Goal: Task Accomplishment & Management: Use online tool/utility

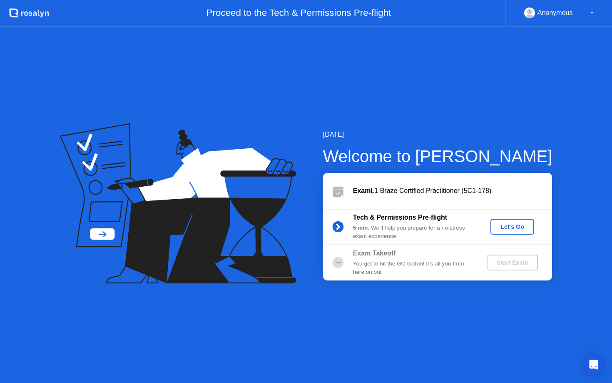
click at [517, 223] on div "Let's Go" at bounding box center [512, 226] width 37 height 7
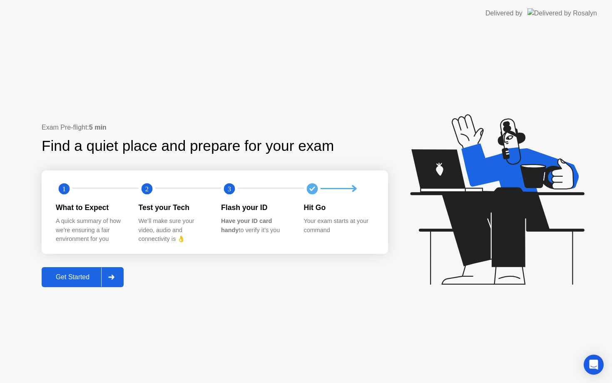
click at [113, 282] on div at bounding box center [111, 276] width 20 height 19
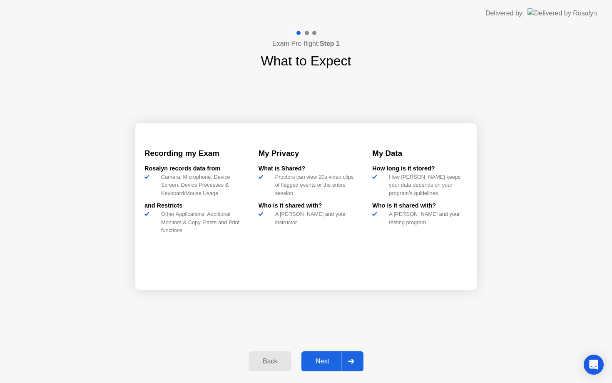
click at [354, 365] on div at bounding box center [351, 360] width 20 height 19
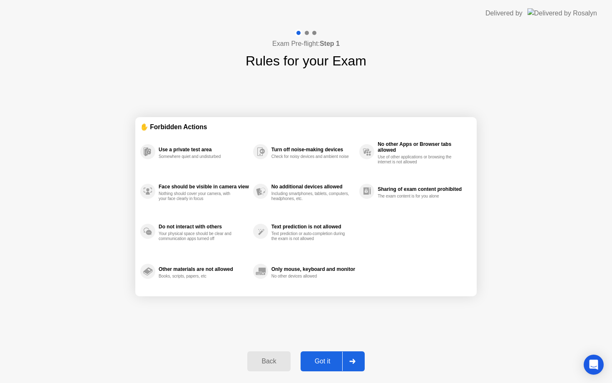
click at [323, 357] on div "Got it" at bounding box center [322, 360] width 39 height 7
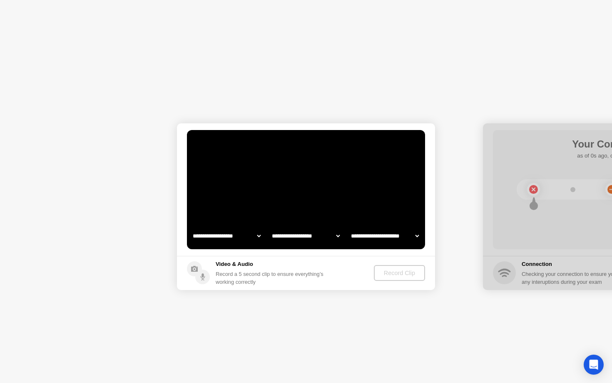
select select "**********"
select select "*******"
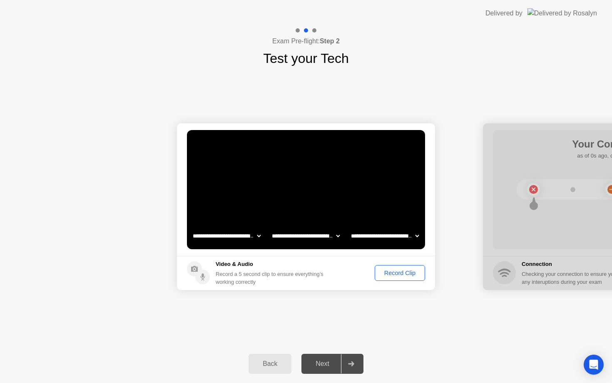
click at [382, 272] on div "Record Clip" at bounding box center [400, 272] width 45 height 7
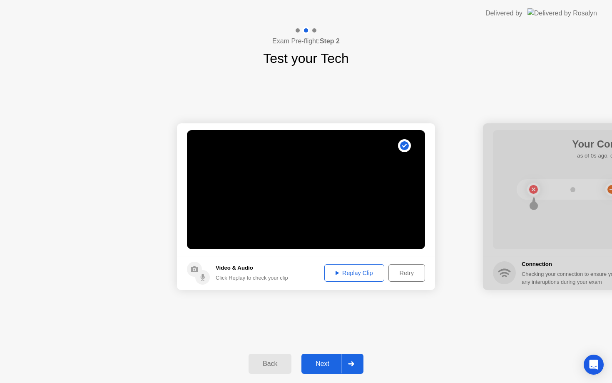
click at [328, 360] on div "Next" at bounding box center [322, 363] width 37 height 7
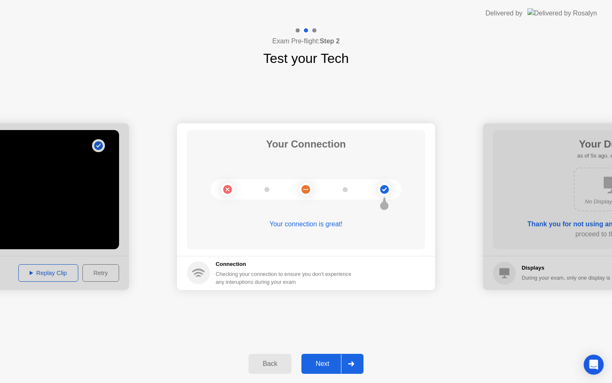
click at [338, 369] on button "Next" at bounding box center [332, 363] width 62 height 20
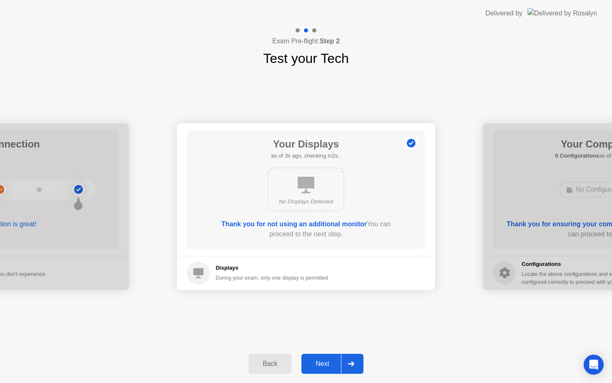
click at [336, 367] on div "Next" at bounding box center [322, 363] width 37 height 7
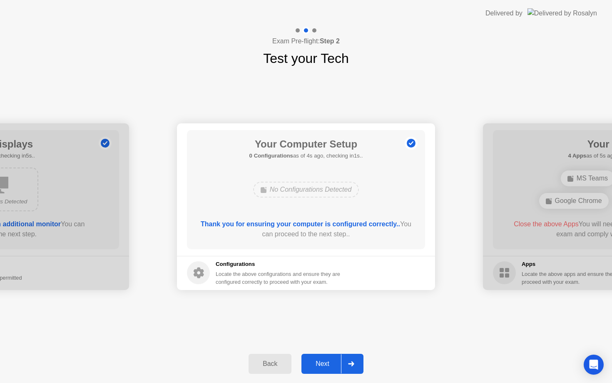
click at [336, 367] on div "Next" at bounding box center [322, 363] width 37 height 7
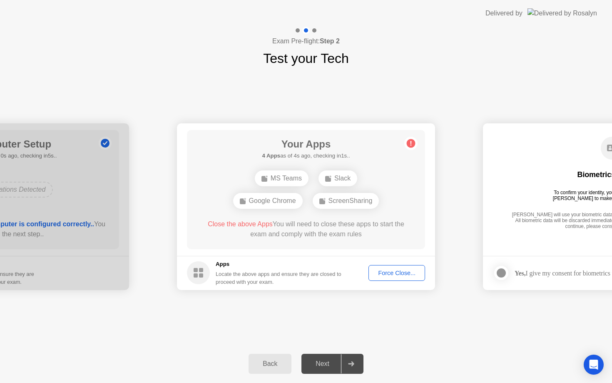
click at [401, 274] on div "Force Close..." at bounding box center [396, 272] width 51 height 7
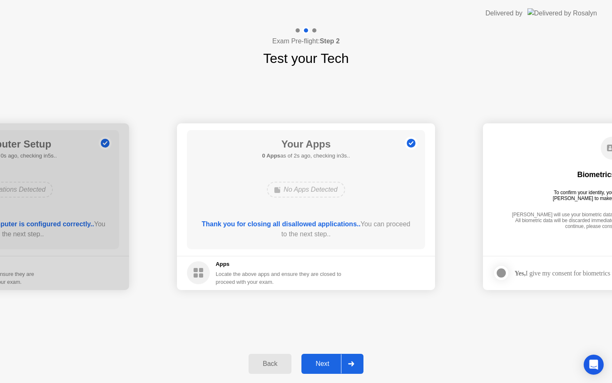
click at [323, 361] on div "Next" at bounding box center [322, 363] width 37 height 7
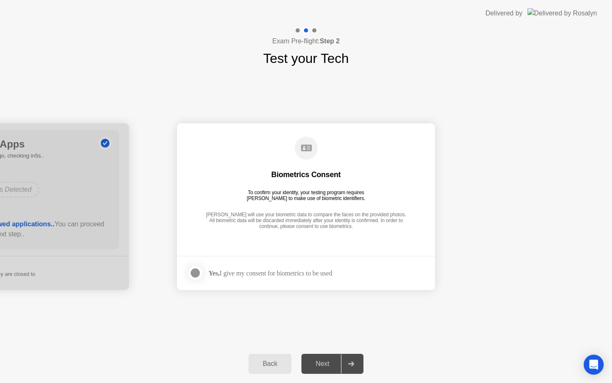
click at [320, 278] on div "Yes, I give my consent for biometrics to be used" at bounding box center [259, 272] width 145 height 17
click at [196, 274] on div at bounding box center [195, 273] width 10 height 10
click at [330, 367] on div "Next" at bounding box center [322, 363] width 37 height 7
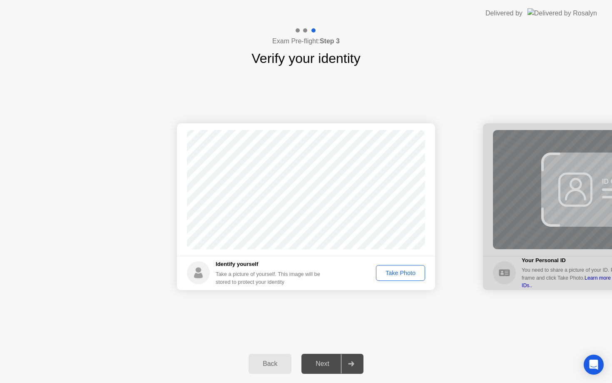
click at [405, 274] on div "Take Photo" at bounding box center [400, 272] width 43 height 7
click at [320, 350] on div "Back Next" at bounding box center [306, 363] width 612 height 38
click at [322, 365] on div "Next" at bounding box center [322, 363] width 37 height 7
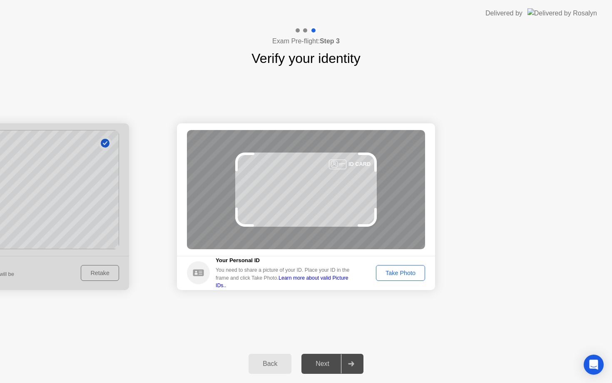
click at [405, 269] on div "Take Photo" at bounding box center [400, 272] width 43 height 7
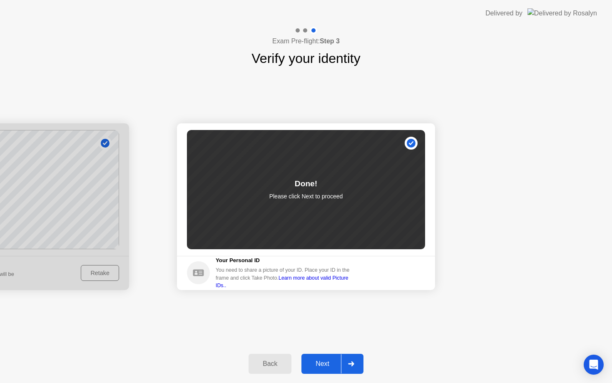
click at [324, 360] on div "Next" at bounding box center [322, 363] width 37 height 7
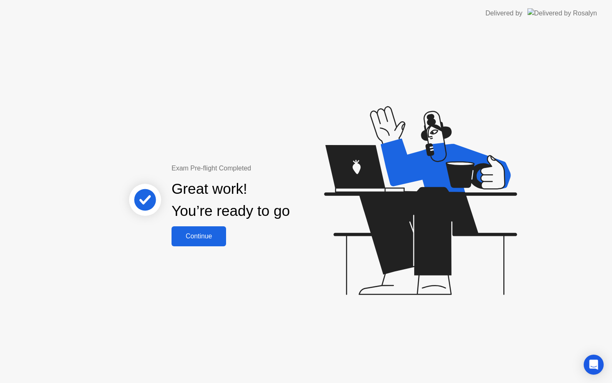
click at [207, 238] on div "Continue" at bounding box center [199, 235] width 50 height 7
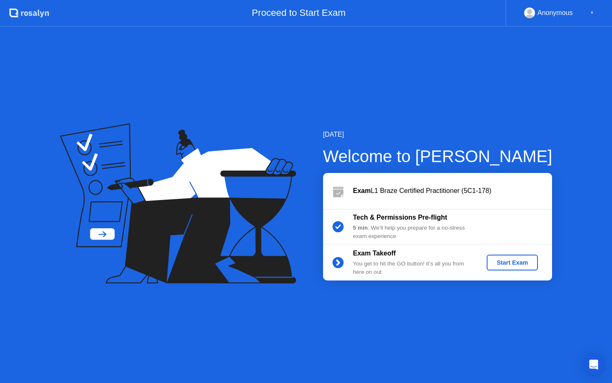
click at [510, 266] on div "Start Exam" at bounding box center [512, 262] width 45 height 7
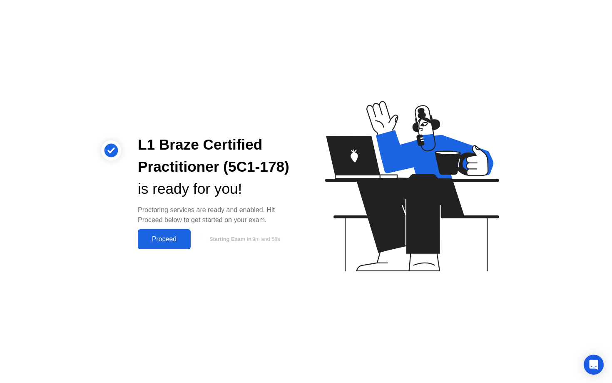
click at [169, 241] on div "Proceed" at bounding box center [164, 238] width 48 height 7
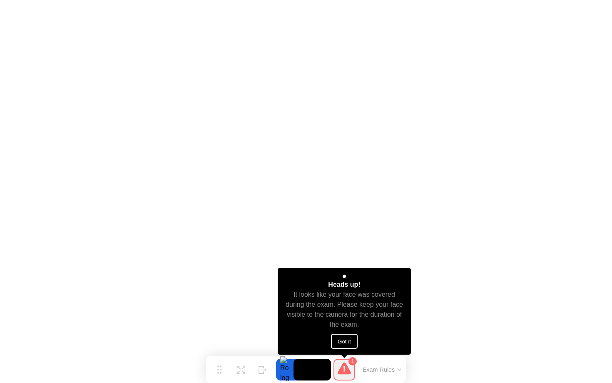
click at [351, 339] on button "Got it" at bounding box center [344, 340] width 27 height 15
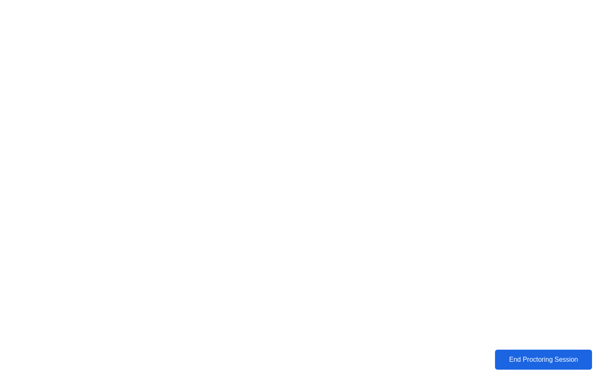
click at [538, 363] on div "End Proctoring Session" at bounding box center [544, 358] width 94 height 7
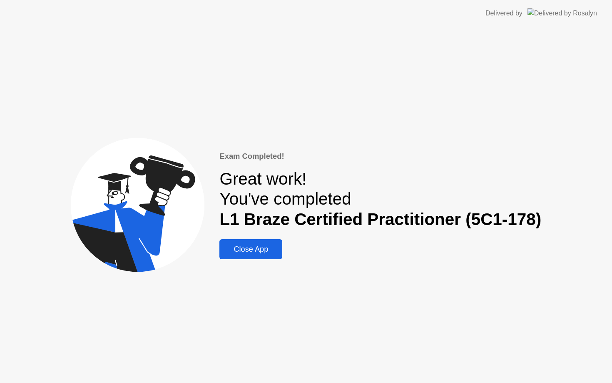
click at [262, 246] on div "Close App" at bounding box center [251, 249] width 58 height 9
